Goal: Find specific page/section: Find specific page/section

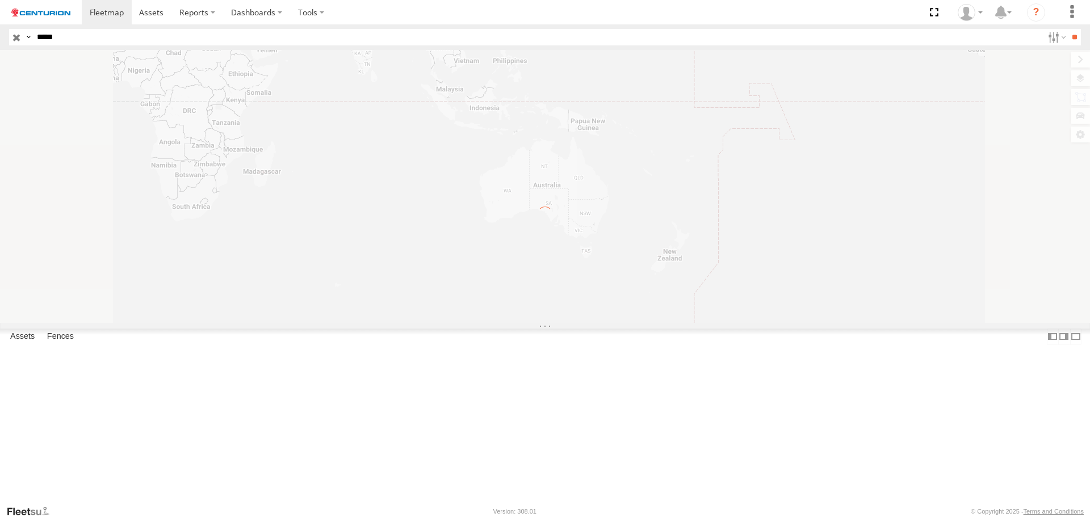
type input "*****"
click at [1068, 29] on input "**" at bounding box center [1074, 37] width 13 height 16
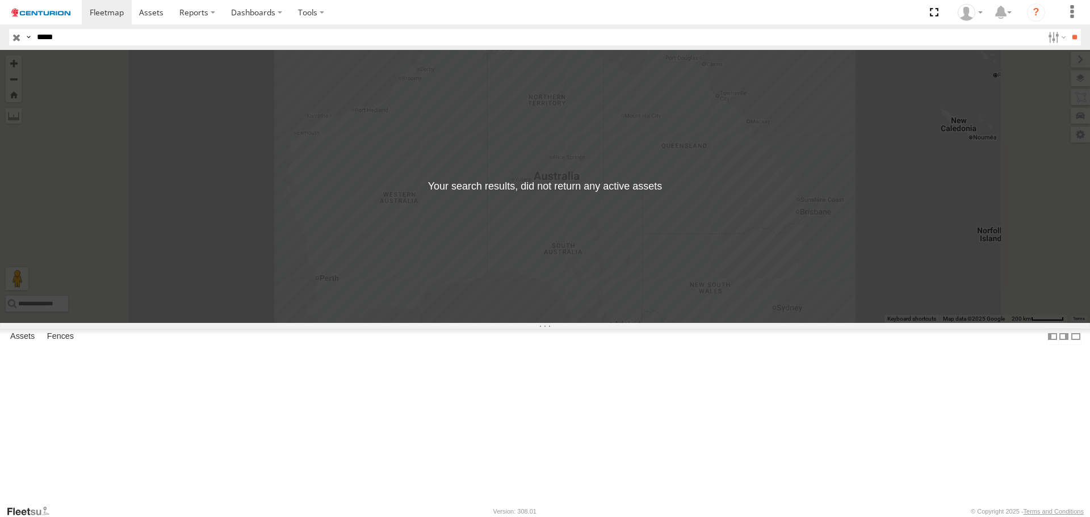
click at [15, 39] on input "button" at bounding box center [16, 37] width 15 height 16
